Goal: Complete application form

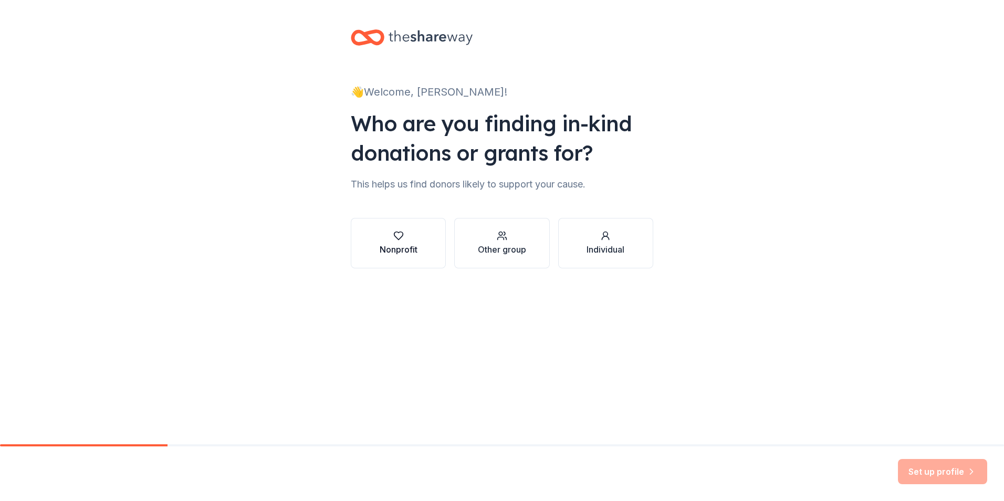
click at [399, 240] on icon "button" at bounding box center [398, 236] width 9 height 8
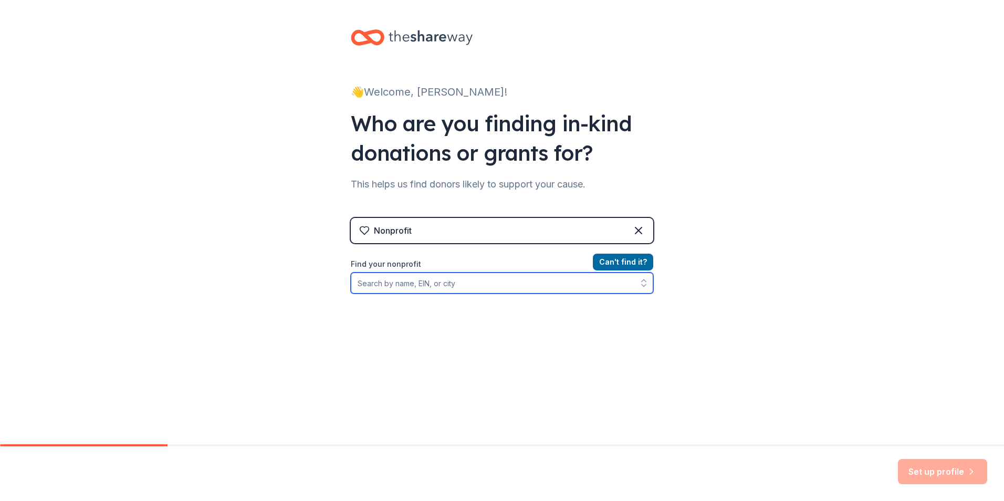
click at [641, 283] on icon "button" at bounding box center [643, 283] width 11 height 11
click at [642, 283] on icon "button" at bounding box center [643, 283] width 11 height 11
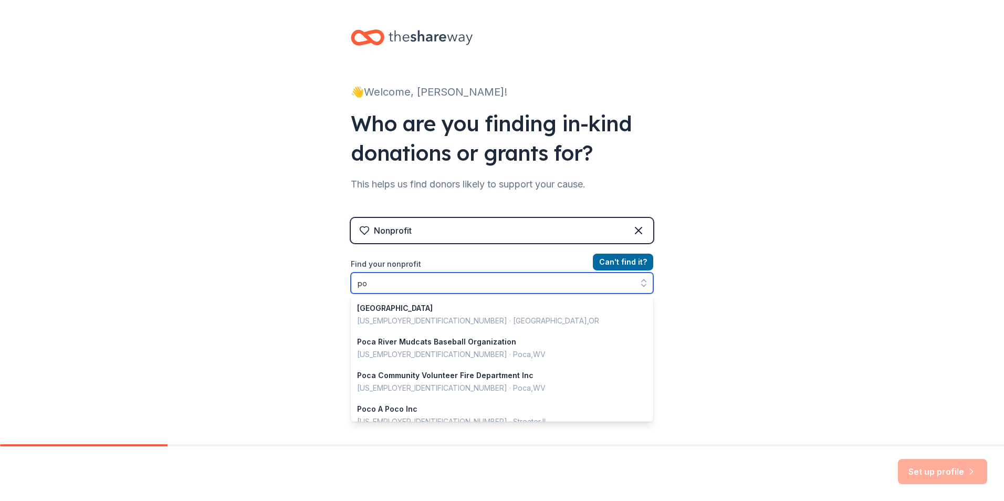
type input "p"
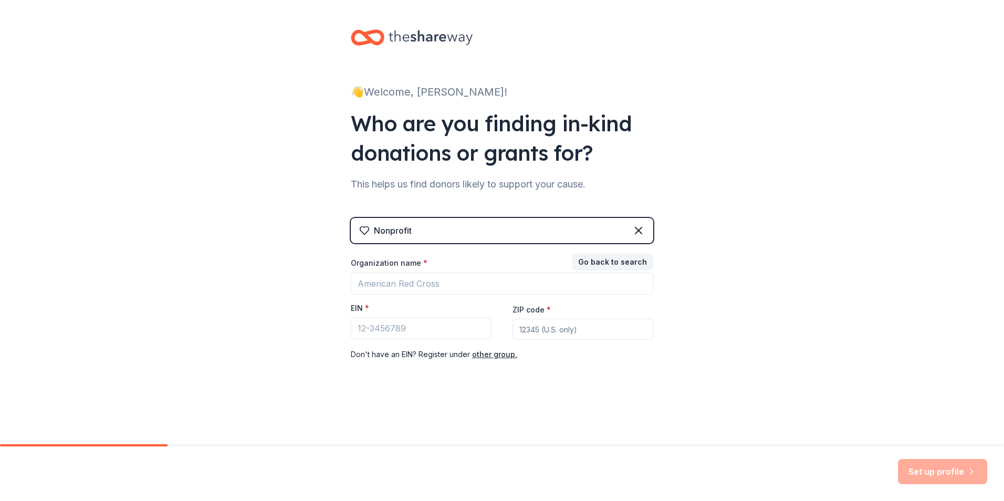
drag, startPoint x: 638, startPoint y: 229, endPoint x: 671, endPoint y: 234, distance: 33.3
click at [638, 229] on icon at bounding box center [638, 230] width 13 height 13
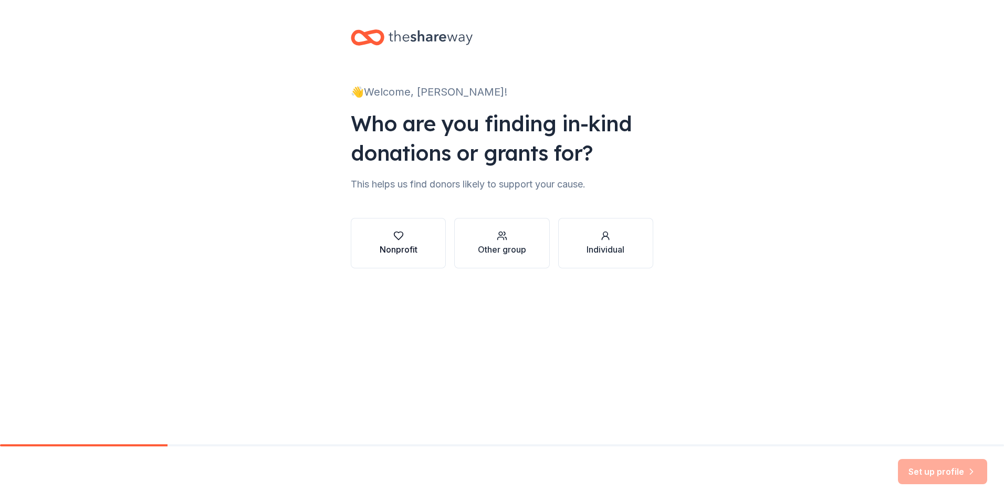
click at [409, 242] on div "Nonprofit" at bounding box center [399, 243] width 38 height 25
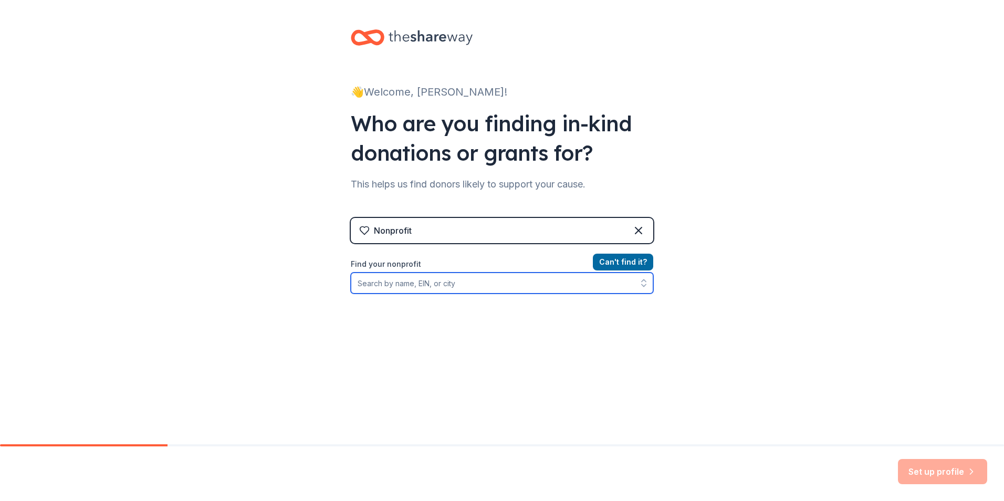
click at [640, 285] on icon "button" at bounding box center [643, 283] width 11 height 11
click at [640, 283] on icon "button" at bounding box center [643, 283] width 11 height 11
click at [642, 280] on icon "button" at bounding box center [644, 280] width 4 height 2
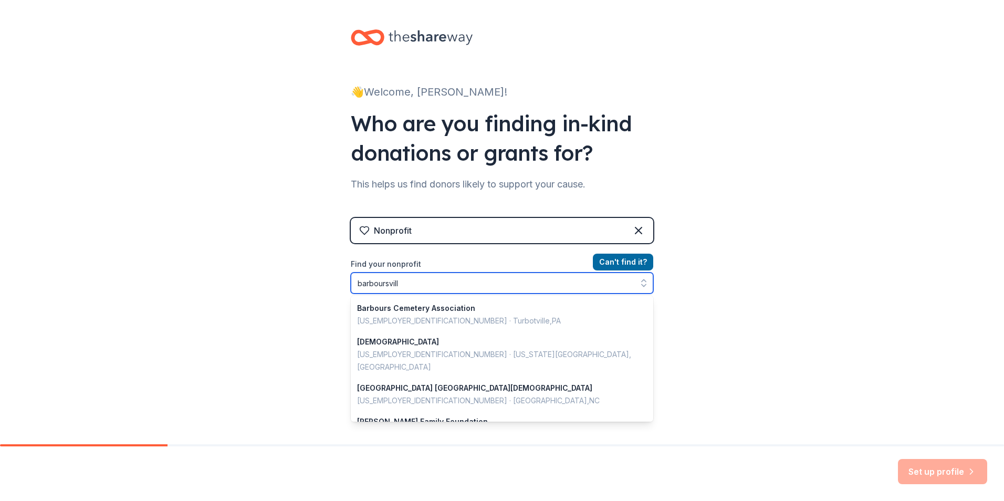
type input "barboursville"
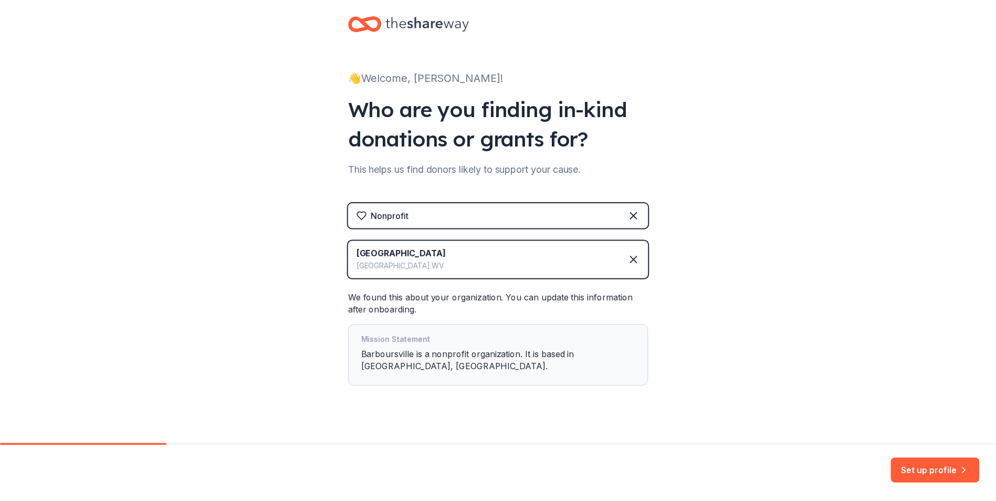
scroll to position [29, 0]
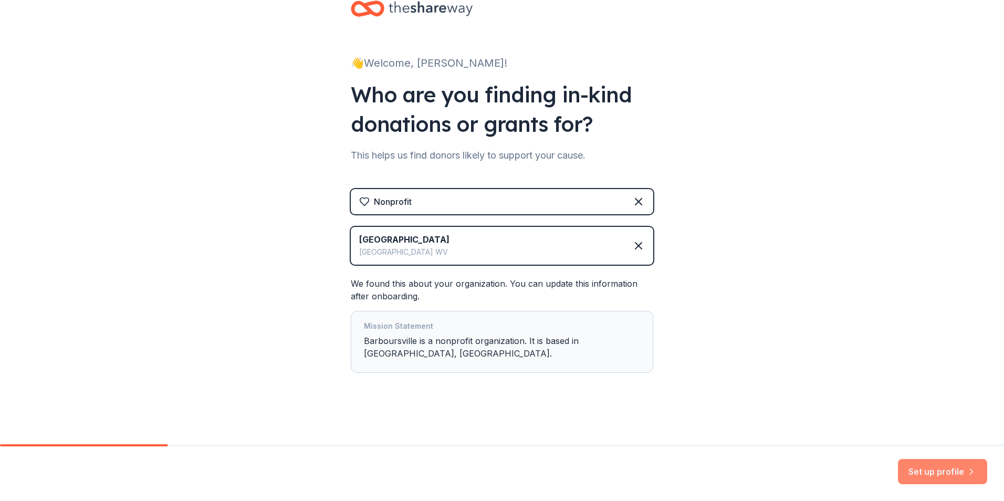
click at [979, 471] on button "Set up profile" at bounding box center [942, 471] width 89 height 25
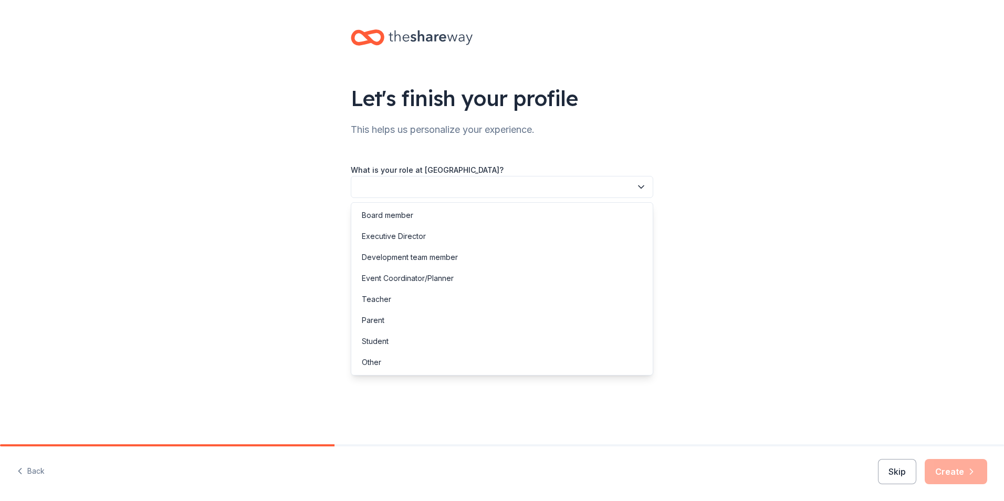
click at [641, 187] on icon "button" at bounding box center [641, 187] width 11 height 11
drag, startPoint x: 608, startPoint y: 360, endPoint x: 700, endPoint y: 350, distance: 93.0
click at [609, 360] on div "Other" at bounding box center [501, 362] width 297 height 21
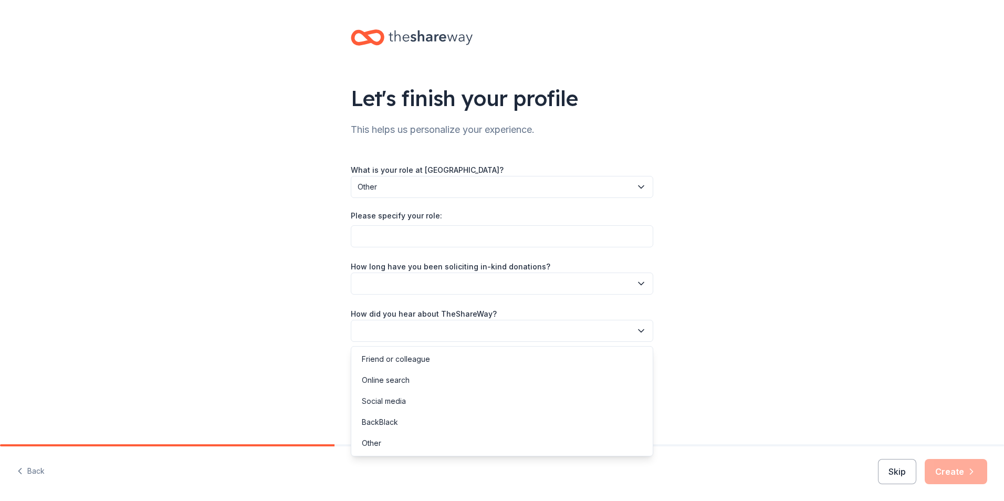
click at [643, 333] on icon "button" at bounding box center [641, 331] width 11 height 11
click at [500, 386] on div "Online search" at bounding box center [501, 380] width 297 height 21
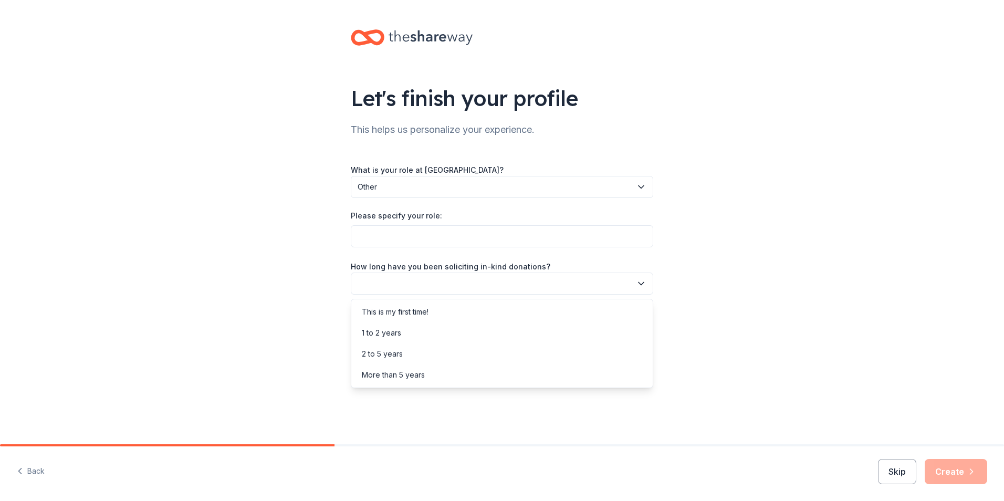
click at [644, 284] on icon "button" at bounding box center [641, 283] width 11 height 11
drag, startPoint x: 465, startPoint y: 310, endPoint x: 709, endPoint y: 310, distance: 244.2
click at [466, 309] on div "This is my first time!" at bounding box center [501, 311] width 297 height 21
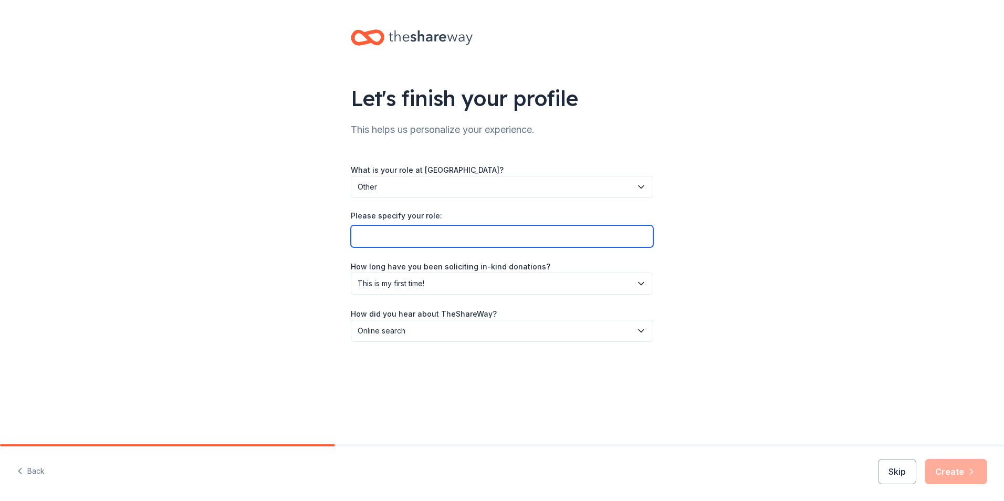
click at [633, 237] on input "Please specify your role:" at bounding box center [502, 236] width 302 height 22
type input "NEED SPONSORSHIP FOR JS SECURITY SOLUTIONS"
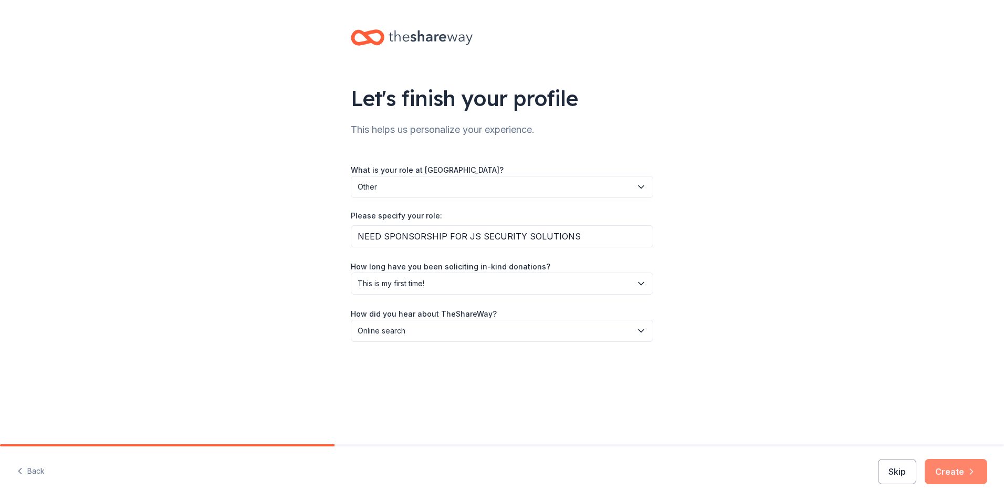
click at [975, 470] on icon "button" at bounding box center [971, 471] width 11 height 11
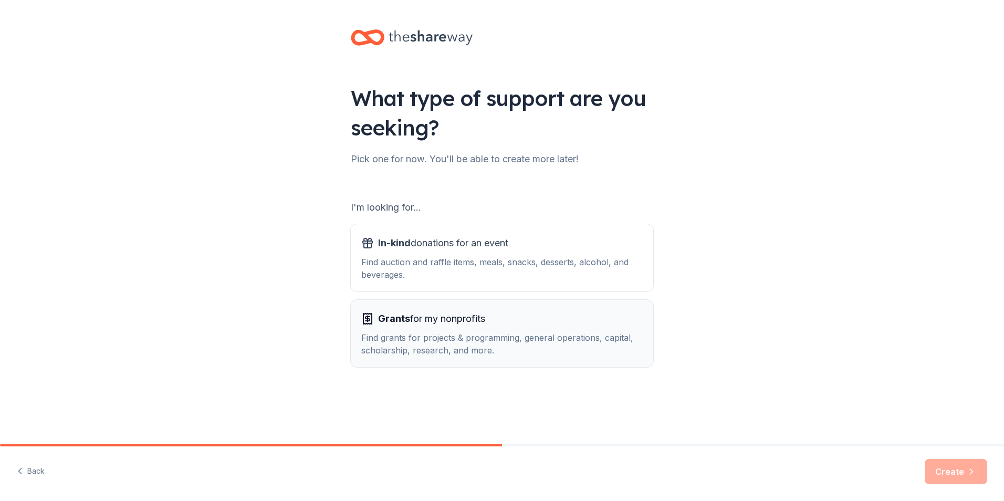
click at [448, 319] on span "Grants for my nonprofits" at bounding box center [431, 318] width 107 height 17
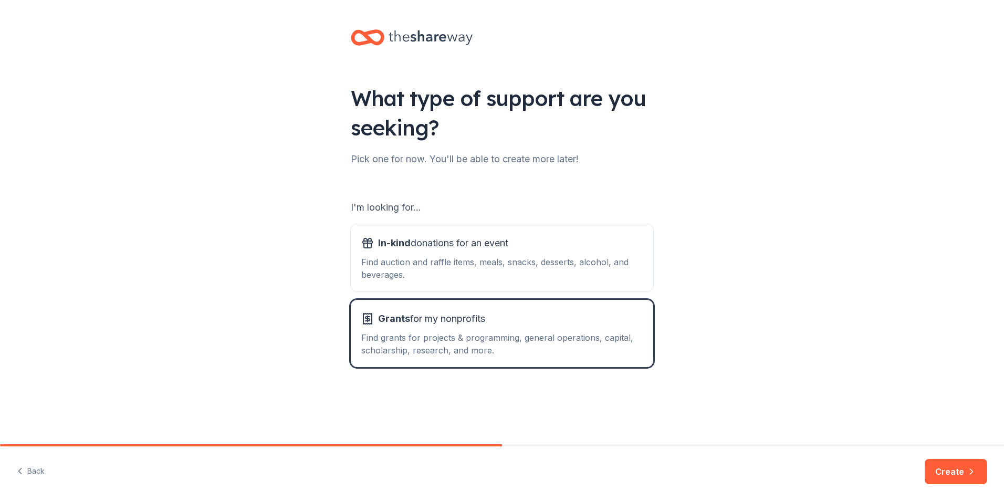
click at [972, 470] on icon "button" at bounding box center [971, 471] width 11 height 11
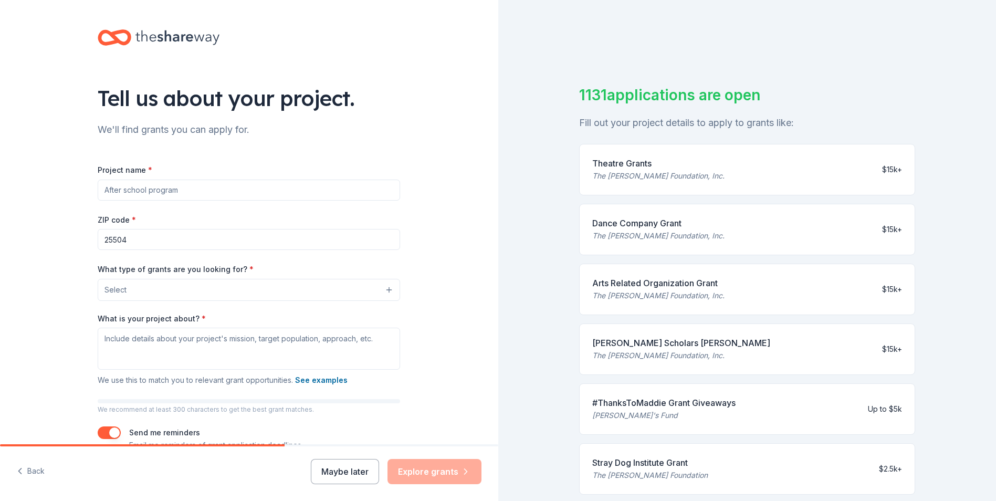
click at [324, 191] on input "Project name *" at bounding box center [249, 190] width 302 height 21
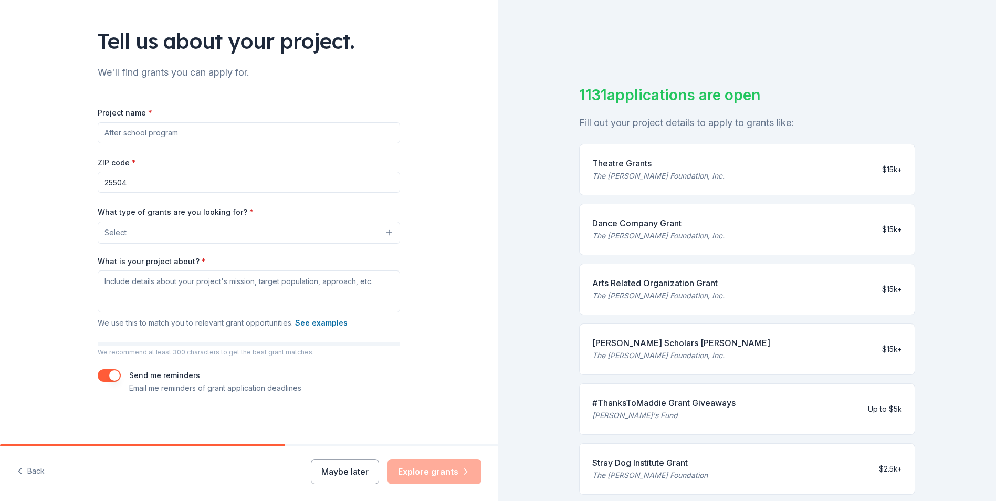
scroll to position [58, 0]
